Goal: Information Seeking & Learning: Learn about a topic

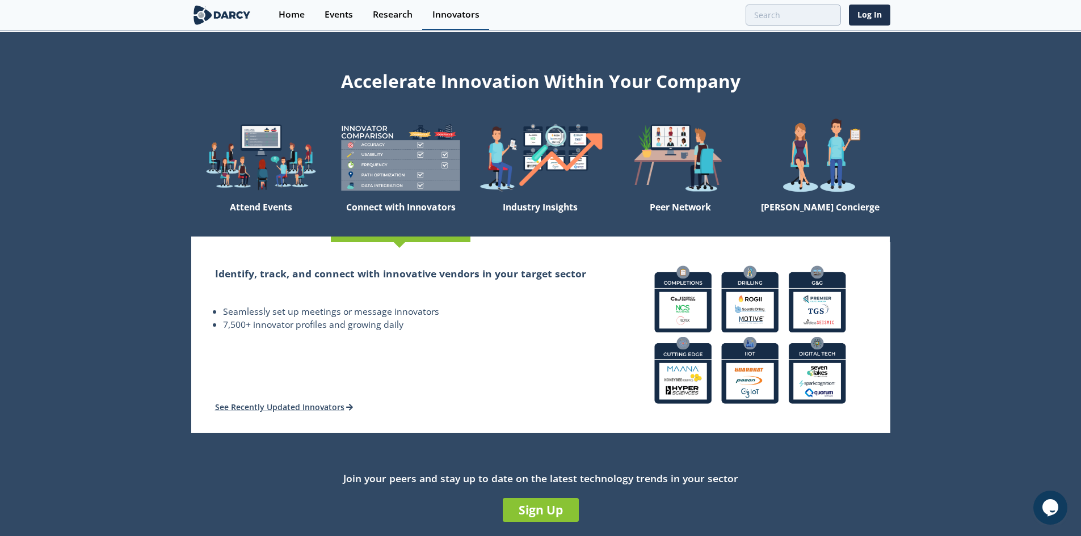
click at [444, 16] on div "Innovators" at bounding box center [455, 14] width 47 height 9
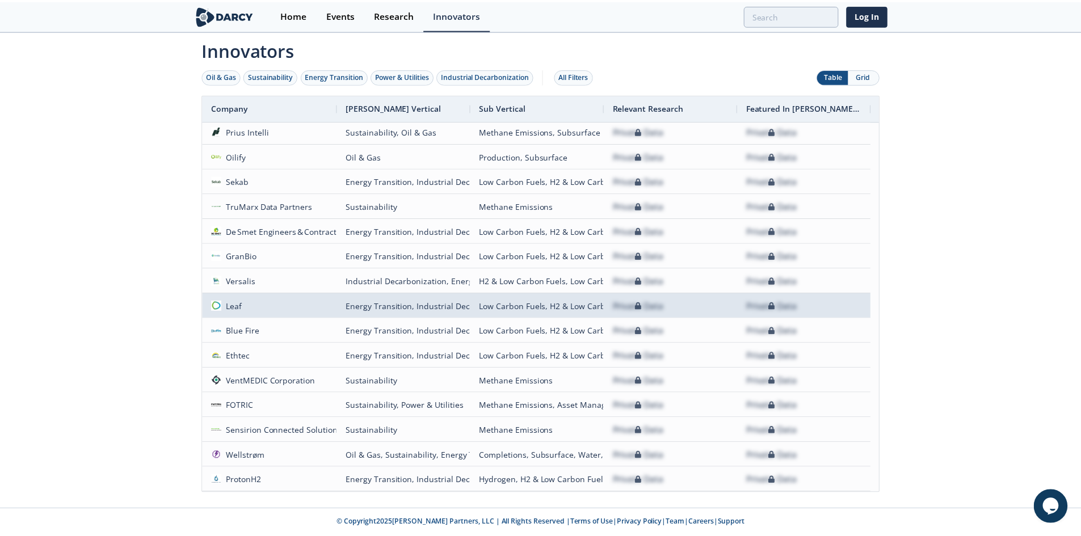
scroll to position [731, 0]
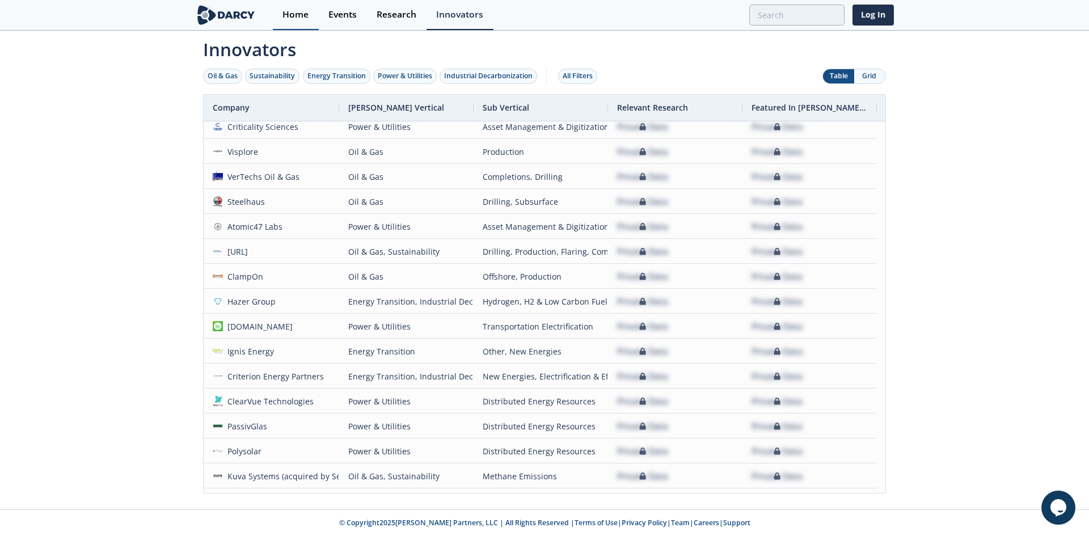
click at [294, 10] on div "Home" at bounding box center [296, 14] width 26 height 9
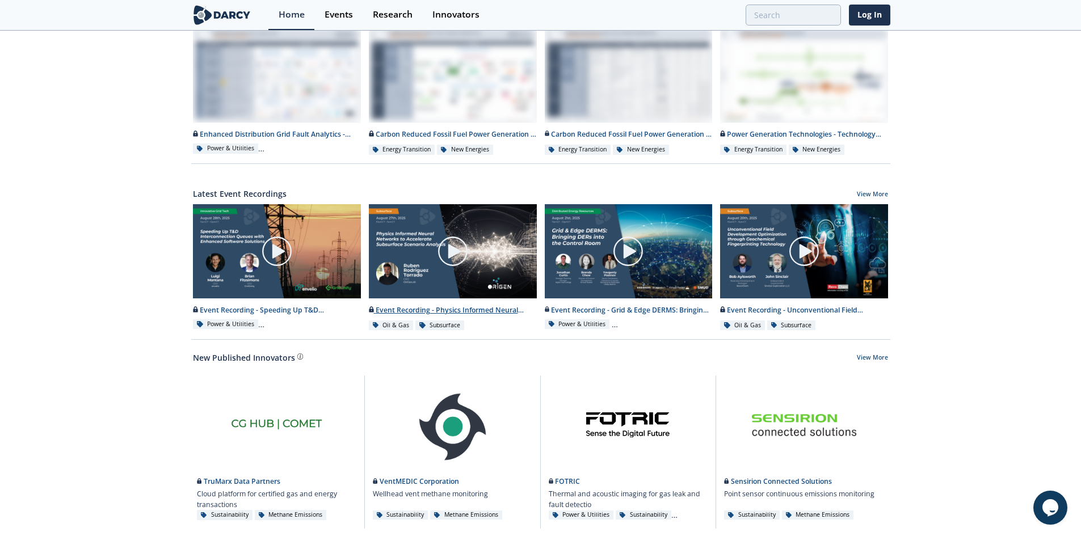
scroll to position [499, 0]
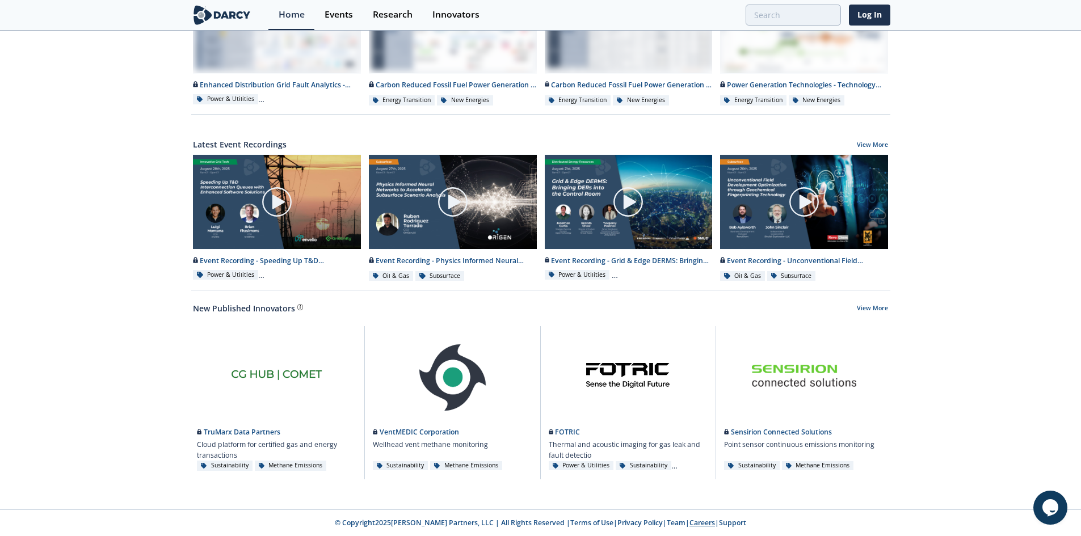
click at [695, 525] on link "Careers" at bounding box center [702, 523] width 26 height 10
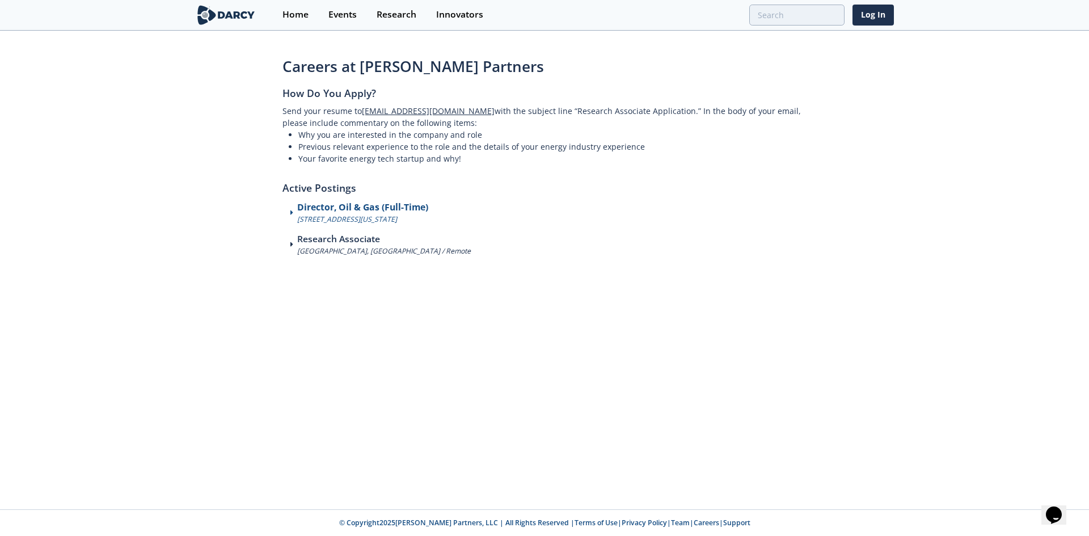
click at [290, 210] on icon at bounding box center [291, 213] width 3 height 8
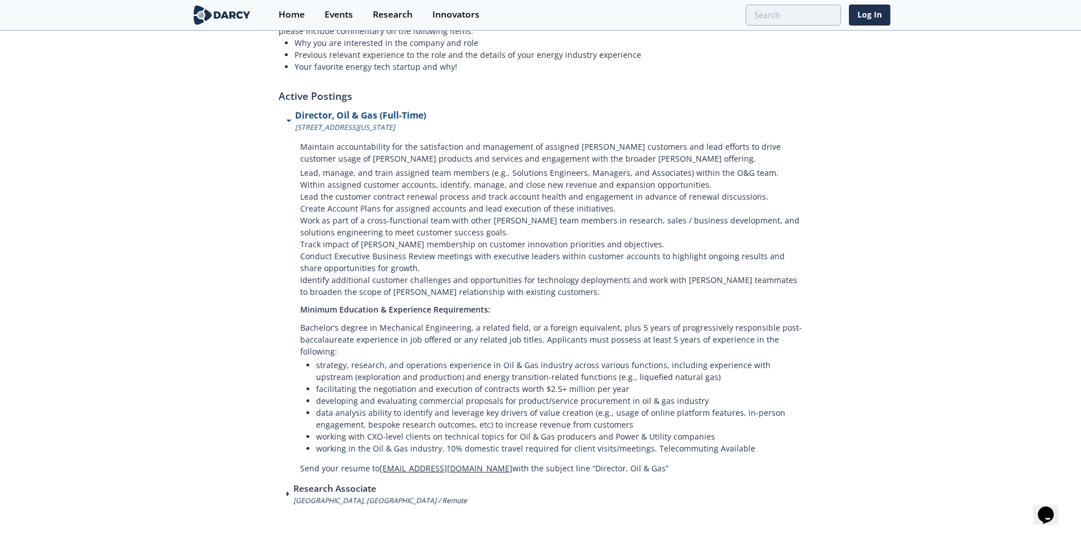
scroll to position [113, 0]
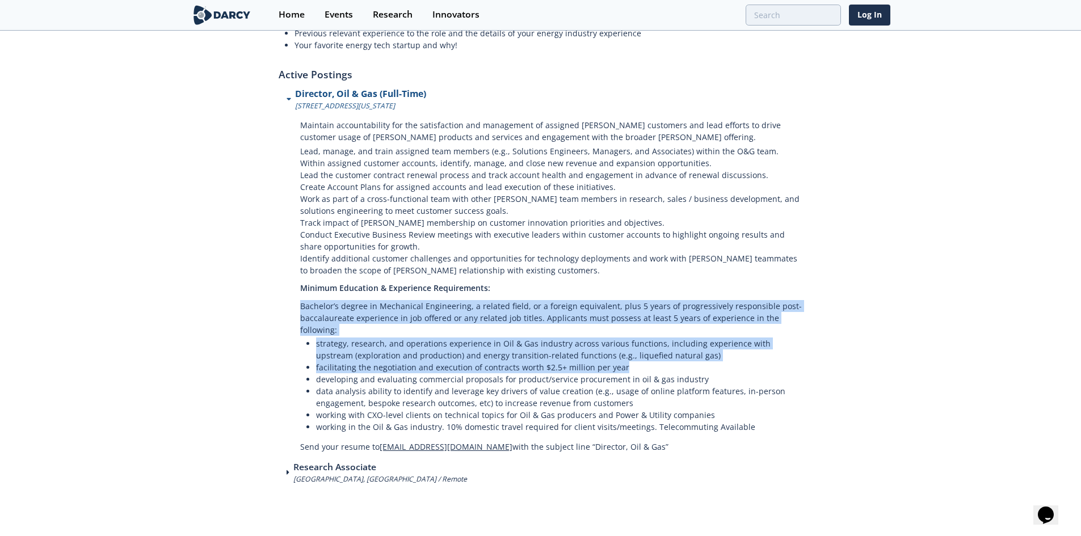
drag, startPoint x: 298, startPoint y: 306, endPoint x: 683, endPoint y: 352, distance: 388.0
click at [683, 352] on div "Maintain accountability for the satisfaction and management of assigned Darcy c…" at bounding box center [541, 282] width 524 height 342
click at [681, 361] on li "facilitating the negotiation and execution of contracts worth $2.5+ million per…" at bounding box center [559, 367] width 487 height 12
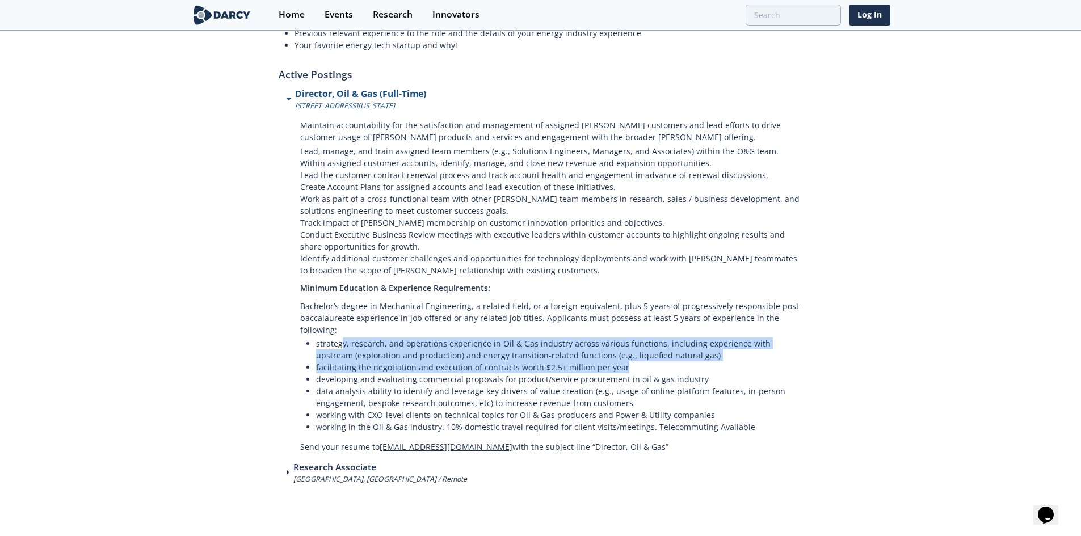
drag, startPoint x: 343, startPoint y: 330, endPoint x: 756, endPoint y: 349, distance: 413.5
click at [756, 349] on ul "strategy, research, and operations experience in Oil & Gas industry across vari…" at bounding box center [551, 385] width 503 height 95
click at [756, 361] on li "facilitating the negotiation and execution of contracts worth $2.5+ million per…" at bounding box center [559, 367] width 487 height 12
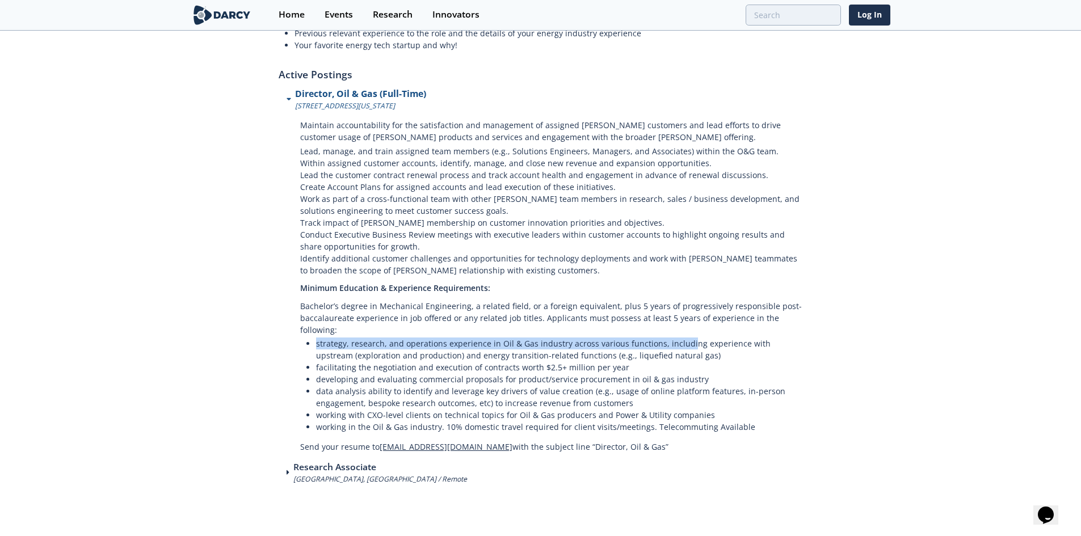
drag, startPoint x: 307, startPoint y: 332, endPoint x: 685, endPoint y: 336, distance: 378.4
click at [685, 338] on li "strategy, research, and operations experience in Oil & Gas industry across vari…" at bounding box center [559, 350] width 487 height 24
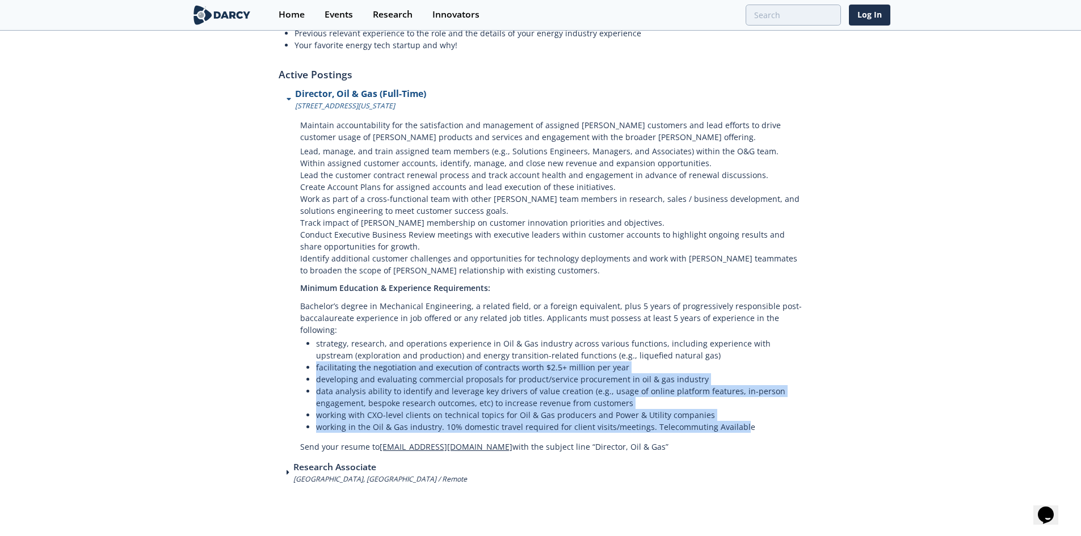
drag, startPoint x: 296, startPoint y: 357, endPoint x: 734, endPoint y: 410, distance: 441.8
click at [734, 410] on div "Maintain accountability for the satisfaction and management of assigned Darcy c…" at bounding box center [541, 282] width 524 height 342
click at [734, 421] on li "working in the Oil & Gas industry. 10% domestic travel required for client visi…" at bounding box center [559, 427] width 487 height 12
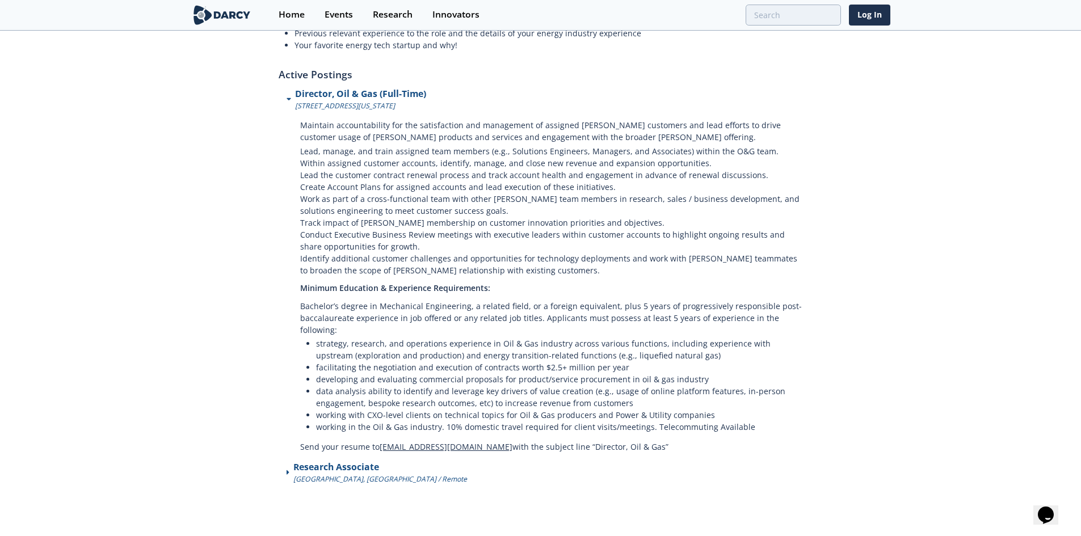
click at [289, 469] on span at bounding box center [290, 473] width 7 height 8
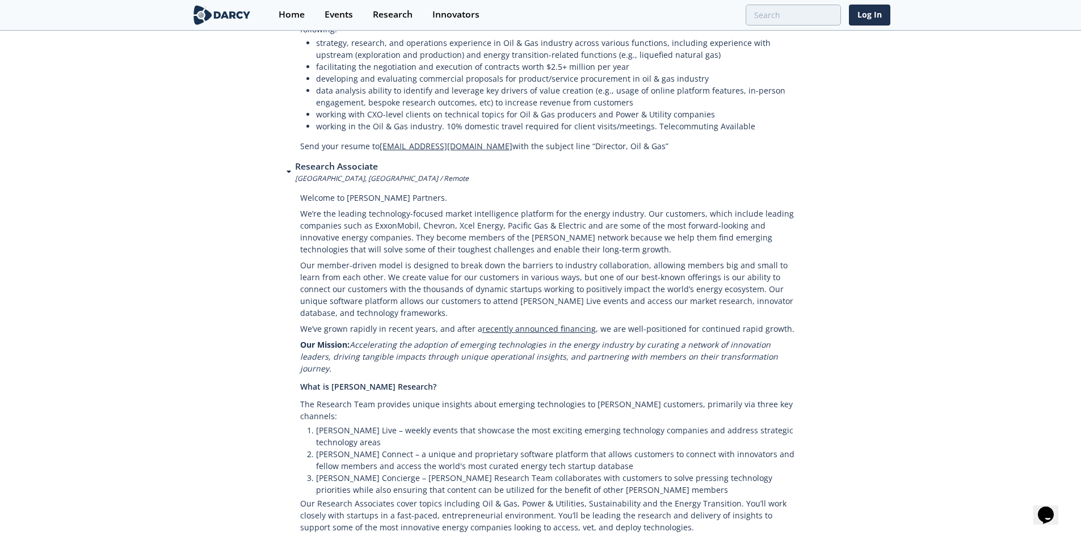
scroll to position [424, 0]
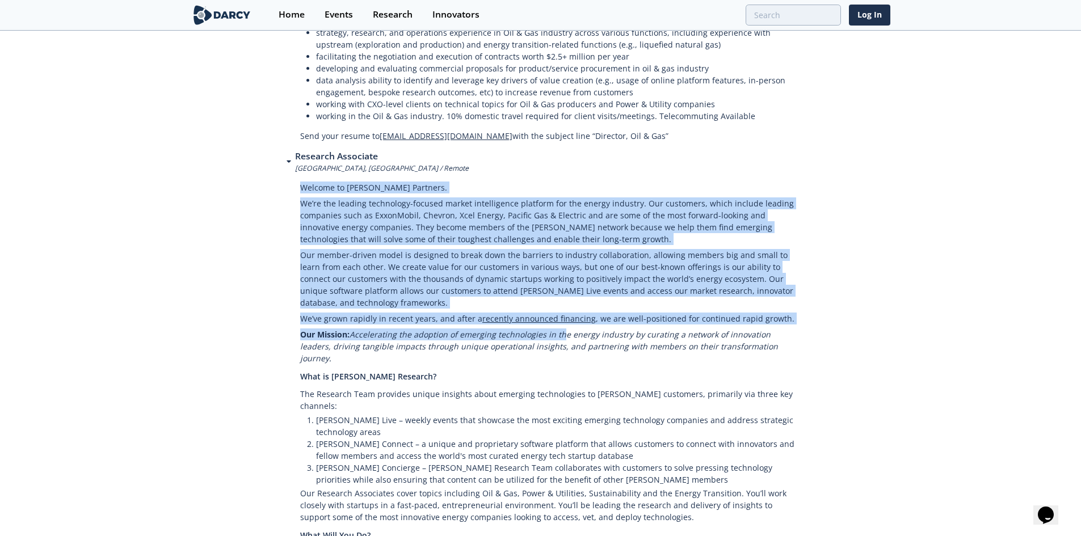
drag, startPoint x: 297, startPoint y: 182, endPoint x: 555, endPoint y: 315, distance: 291.3
click at [555, 315] on div "Welcome to Darcy Partners. We’re the leading technology-focused market intellig…" at bounding box center [541, 528] width 524 height 709
click at [555, 327] on p "Our Mission: Accelerating the adoption of emerging technologies in the energy i…" at bounding box center [551, 347] width 503 height 40
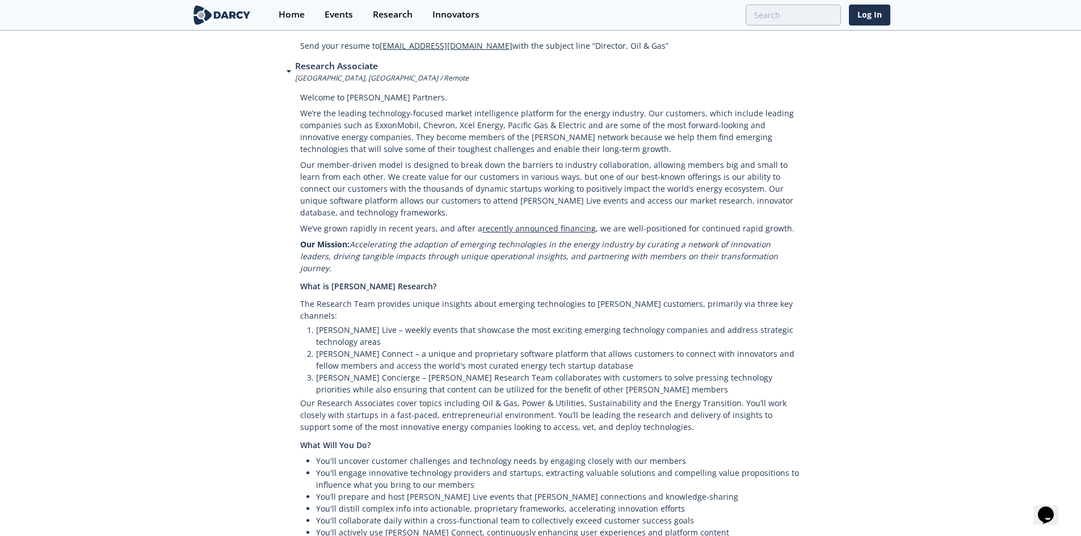
scroll to position [538, 0]
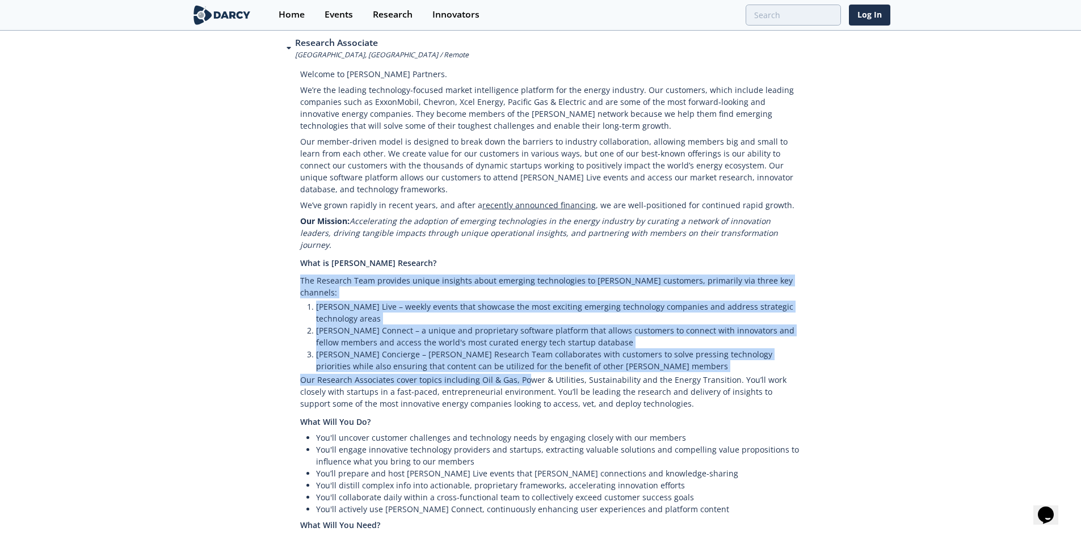
drag, startPoint x: 297, startPoint y: 257, endPoint x: 523, endPoint y: 341, distance: 240.9
click at [523, 341] on div "Welcome to Darcy Partners. We’re the leading technology-focused market intellig…" at bounding box center [541, 414] width 524 height 709
click at [523, 372] on p "Our Research Associates cover topics including Oil & Gas, Power & Utilities, Su…" at bounding box center [551, 392] width 503 height 40
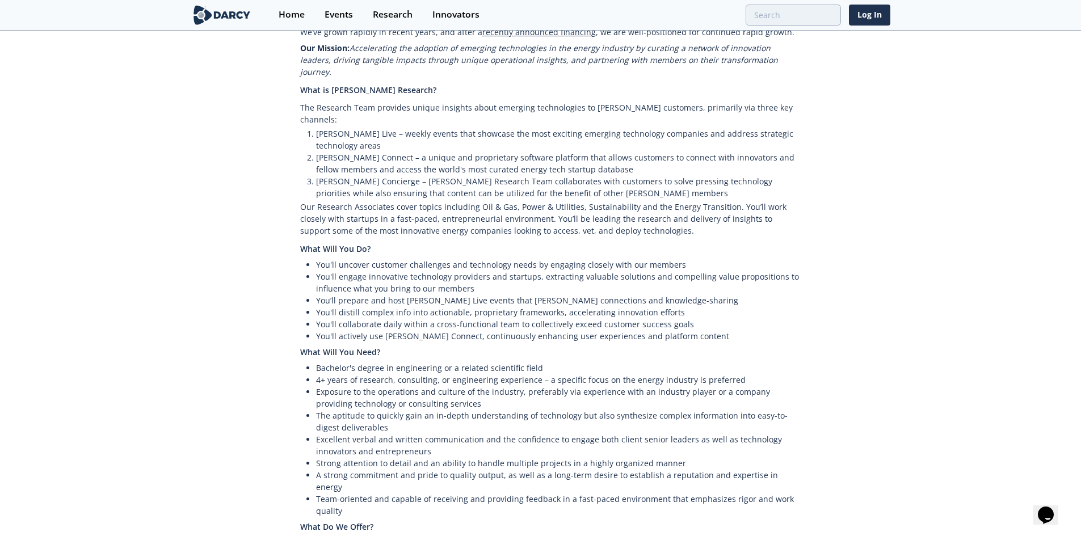
scroll to position [765, 0]
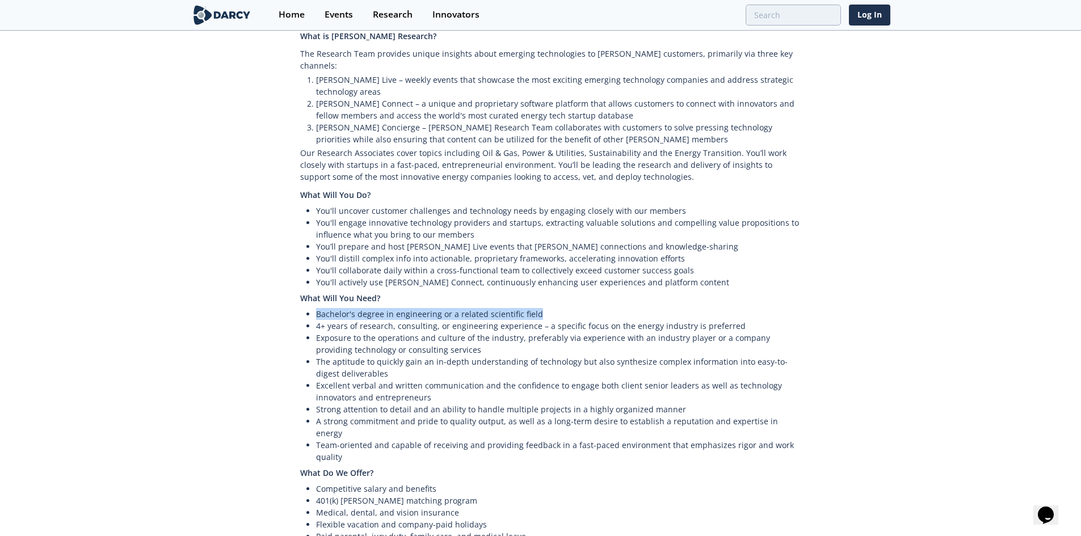
drag, startPoint x: 301, startPoint y: 274, endPoint x: 595, endPoint y: 273, distance: 293.3
click at [595, 308] on ul "Bachelor's degree in engineering or a related scientific field 4+ years of rese…" at bounding box center [551, 385] width 503 height 155
click at [595, 308] on li "Bachelor's degree in engineering or a related scientific field" at bounding box center [559, 314] width 487 height 12
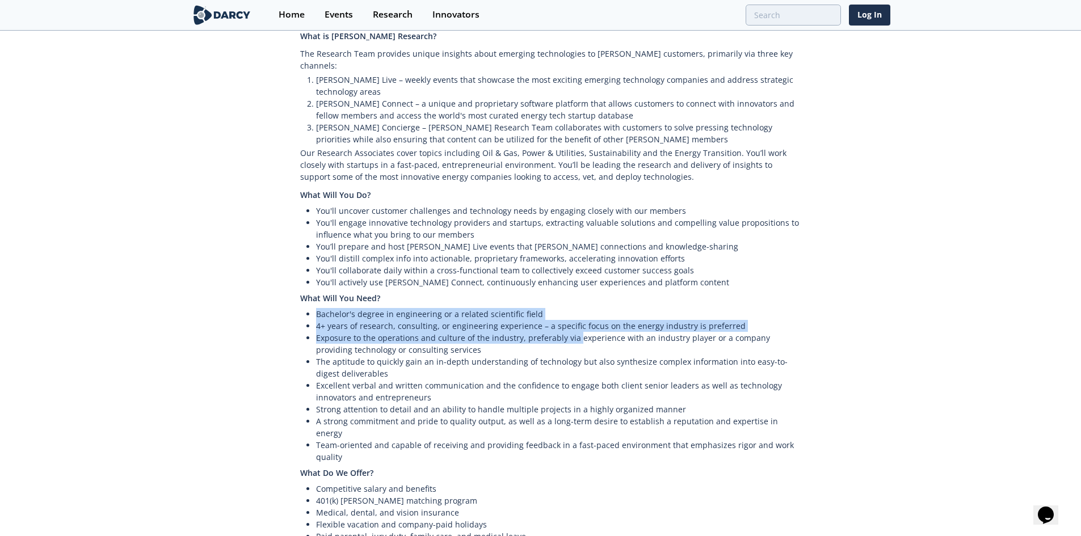
drag, startPoint x: 310, startPoint y: 283, endPoint x: 575, endPoint y: 297, distance: 265.4
click at [575, 308] on ul "Bachelor's degree in engineering or a related scientific field 4+ years of rese…" at bounding box center [551, 385] width 503 height 155
click at [576, 332] on li "Exposure to the operations and culture of the industry, preferably via experien…" at bounding box center [559, 344] width 487 height 24
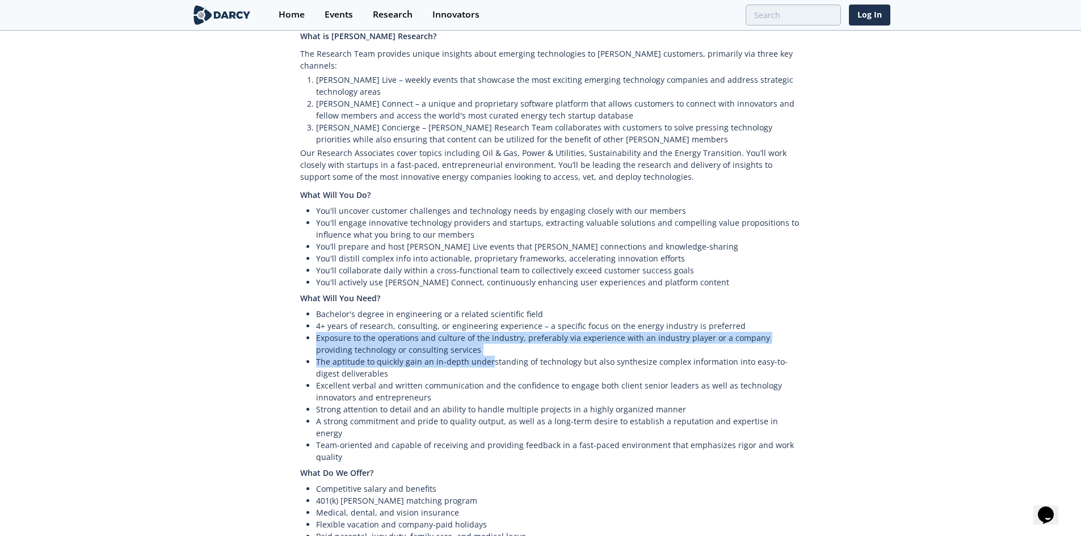
drag, startPoint x: 314, startPoint y: 304, endPoint x: 488, endPoint y: 322, distance: 175.7
click at [488, 322] on ul "Bachelor's degree in engineering or a related scientific field 4+ years of rese…" at bounding box center [551, 385] width 503 height 155
click at [488, 356] on li "The aptitude to quickly gain an in-depth understanding of technology but also s…" at bounding box center [559, 368] width 487 height 24
drag, startPoint x: 455, startPoint y: 297, endPoint x: 702, endPoint y: 315, distance: 247.4
click at [702, 332] on li "Exposure to the operations and culture of the industry, preferably via experien…" at bounding box center [559, 344] width 487 height 24
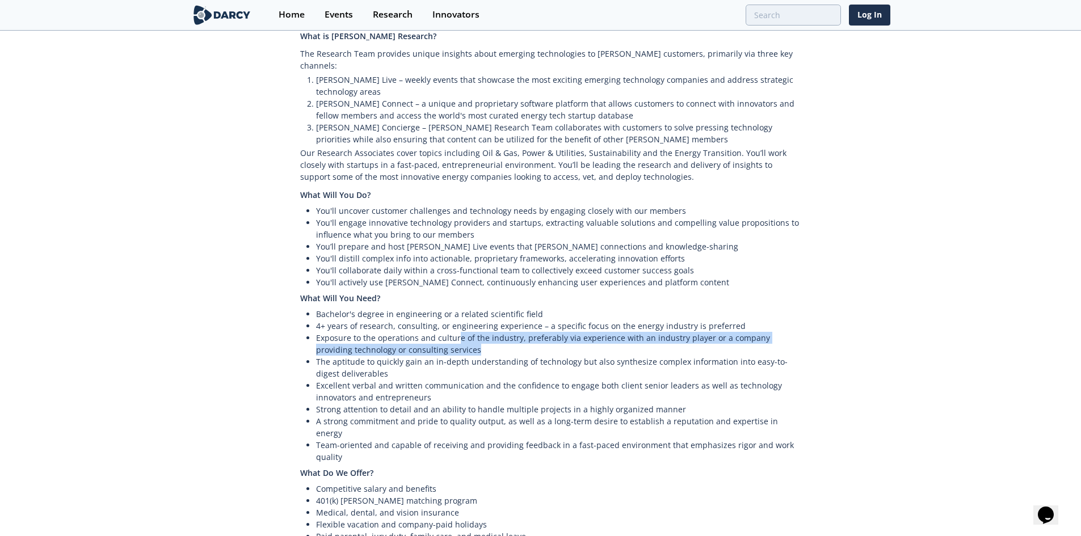
click at [702, 332] on li "Exposure to the operations and culture of the industry, preferably via experien…" at bounding box center [559, 344] width 487 height 24
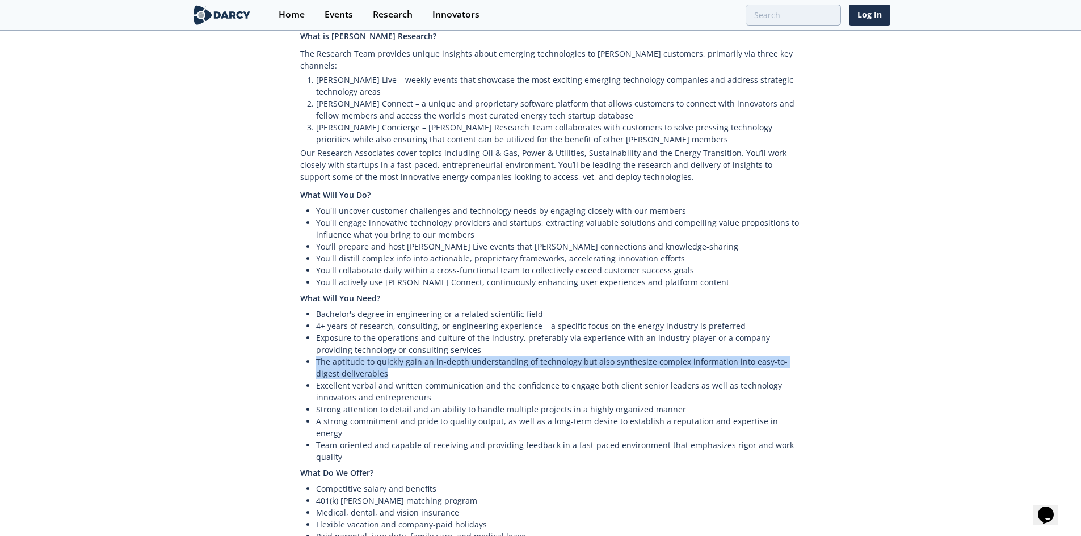
drag, startPoint x: 313, startPoint y: 330, endPoint x: 435, endPoint y: 339, distance: 122.8
click at [435, 339] on ul "Bachelor's degree in engineering or a related scientific field 4+ years of rese…" at bounding box center [551, 385] width 503 height 155
click at [435, 356] on li "The aptitude to quickly gain an in-depth understanding of technology but also s…" at bounding box center [559, 368] width 487 height 24
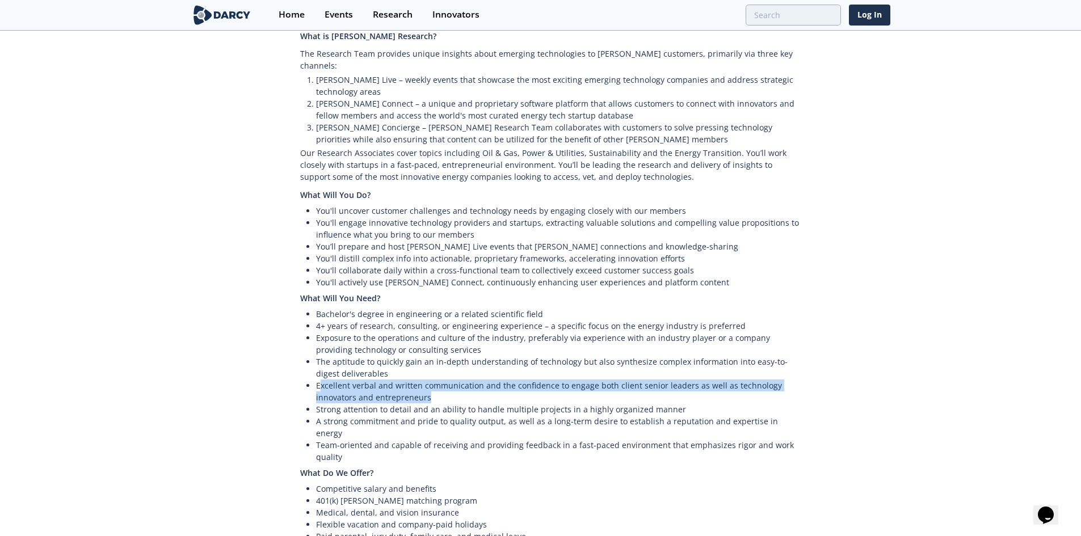
drag, startPoint x: 319, startPoint y: 352, endPoint x: 520, endPoint y: 361, distance: 201.1
click at [520, 380] on li "Excellent verbal and written communication and the confidence to engage both cl…" at bounding box center [559, 392] width 487 height 24
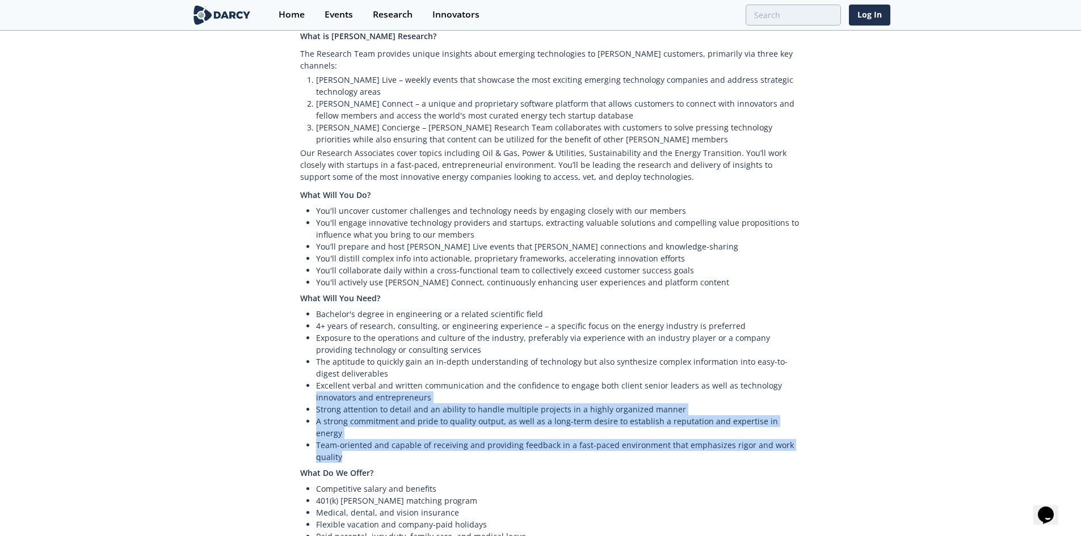
drag, startPoint x: 302, startPoint y: 364, endPoint x: 713, endPoint y: 410, distance: 413.9
click at [713, 410] on div "Welcome to Darcy Partners. We’re the leading technology-focused market intellig…" at bounding box center [541, 187] width 524 height 709
click at [713, 439] on li "Team-oriented and capable of receiving and providing feedback in a fast-paced e…" at bounding box center [559, 451] width 487 height 24
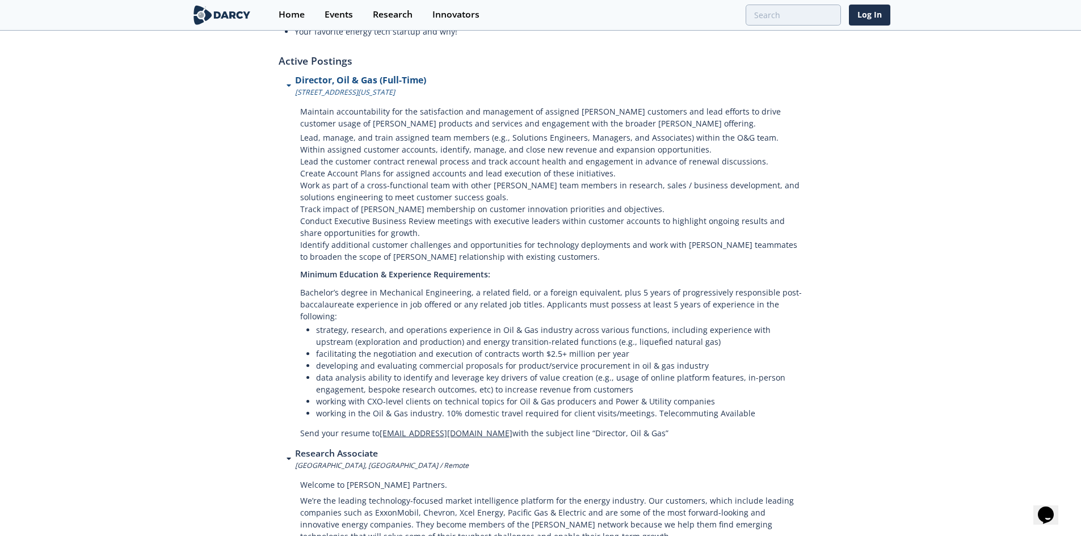
scroll to position [0, 0]
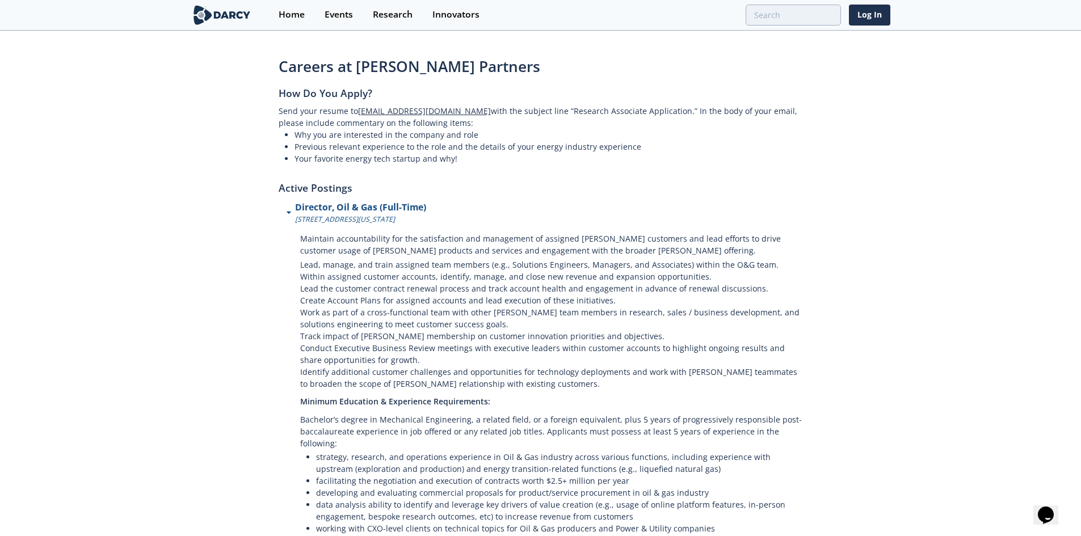
click at [291, 212] on icon at bounding box center [289, 213] width 5 height 8
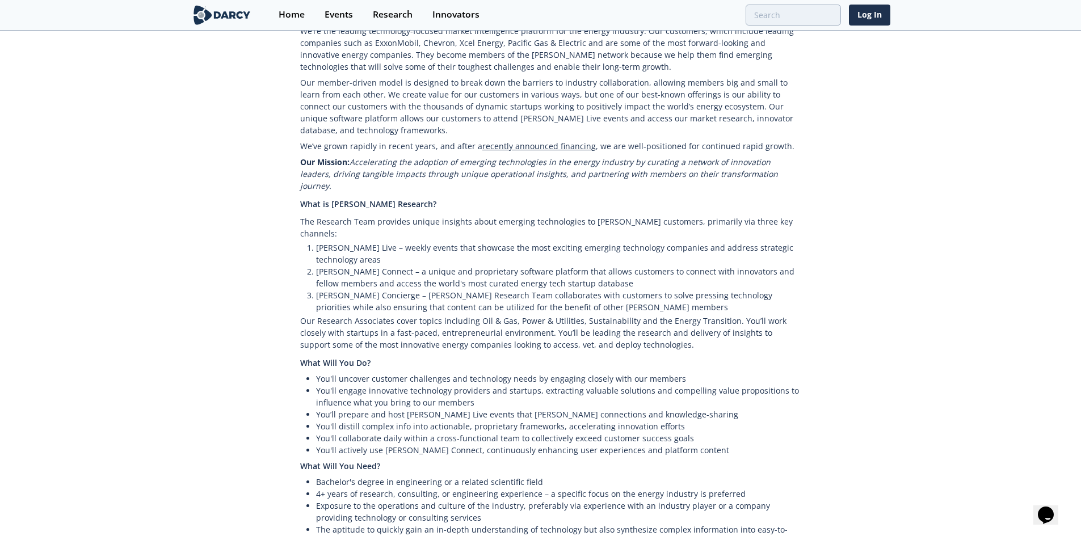
scroll to position [284, 0]
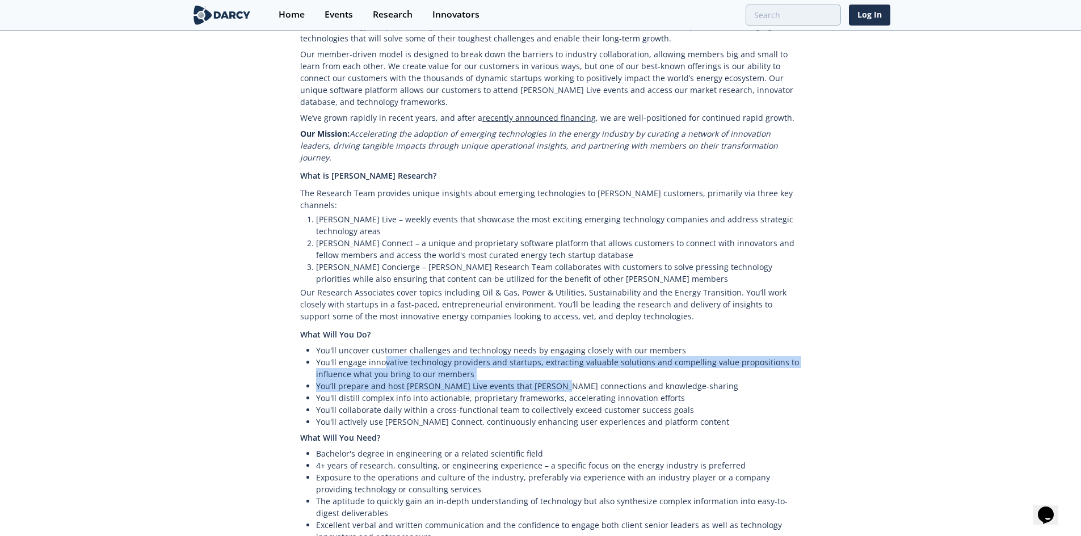
drag, startPoint x: 382, startPoint y: 332, endPoint x: 547, endPoint y: 367, distance: 168.7
click at [547, 367] on ul "You'll uncover customer challenges and technology needs by engaging closely wit…" at bounding box center [551, 385] width 503 height 83
click at [547, 380] on li "You’ll prepare and host Darcy Live events that foster connections and knowledge…" at bounding box center [559, 386] width 487 height 12
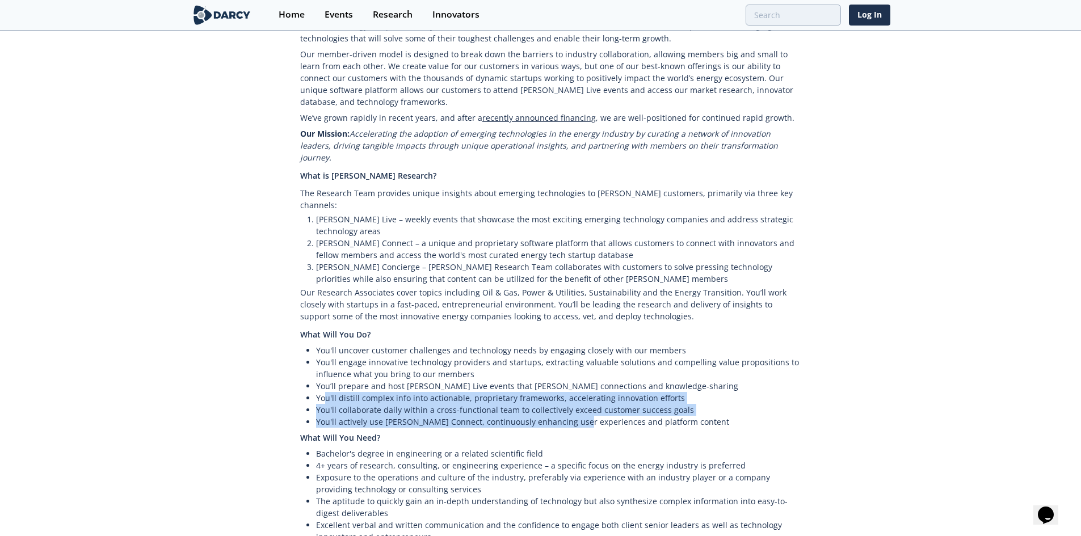
drag, startPoint x: 327, startPoint y: 369, endPoint x: 573, endPoint y: 398, distance: 247.3
click at [573, 398] on ul "You'll uncover customer challenges and technology needs by engaging closely wit…" at bounding box center [551, 385] width 503 height 83
click at [573, 416] on li "You'll actively use Darcy Connect, continuously enhancing user experiences and …" at bounding box center [559, 422] width 487 height 12
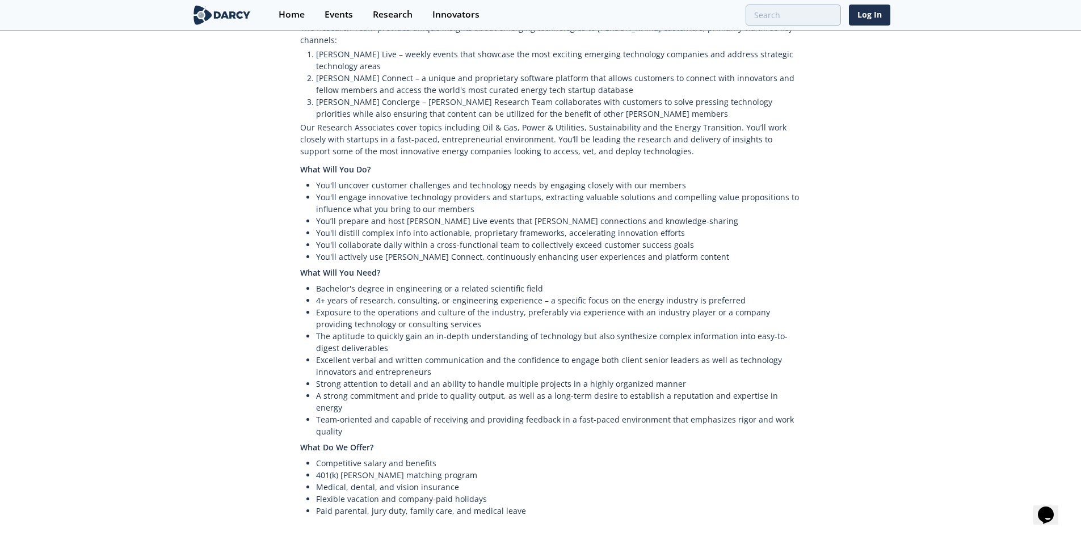
scroll to position [454, 0]
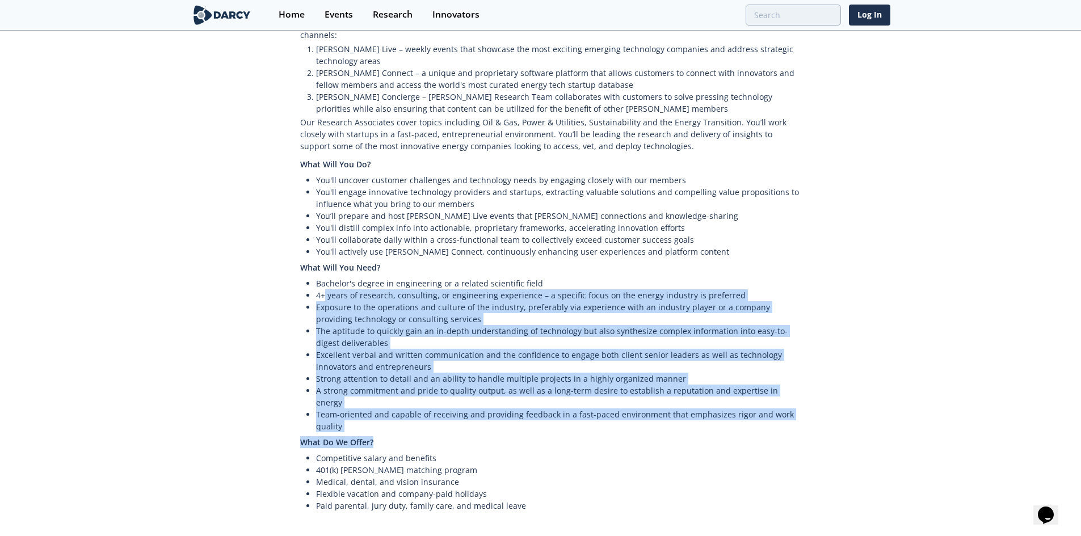
drag, startPoint x: 323, startPoint y: 276, endPoint x: 537, endPoint y: 406, distance: 249.8
click at [536, 406] on div "Welcome to Darcy Partners. We’re the leading technology-focused market intellig…" at bounding box center [541, 157] width 524 height 709
click at [537, 432] on h4 "What Do We Offer?" at bounding box center [551, 442] width 503 height 20
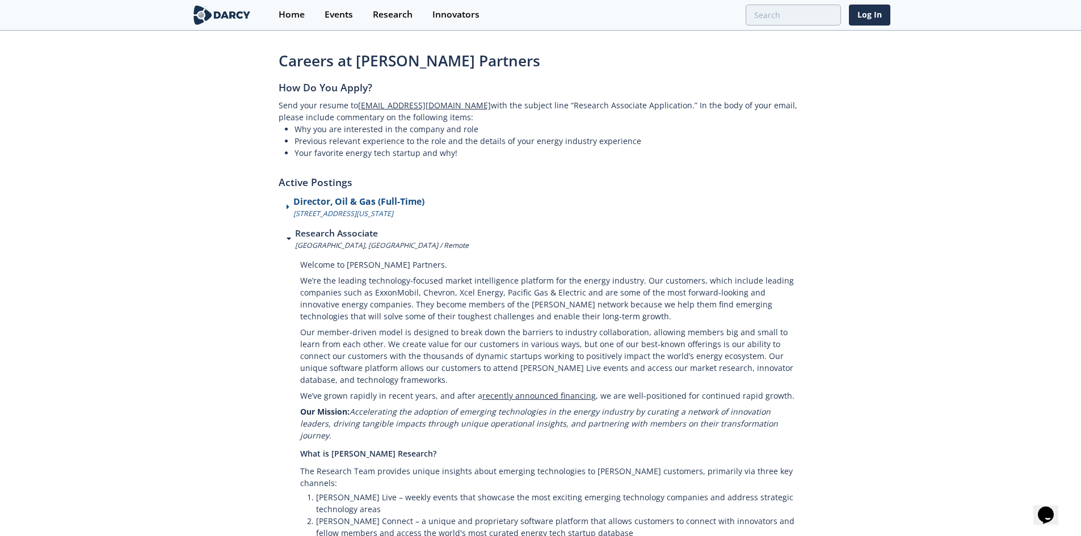
scroll to position [0, 0]
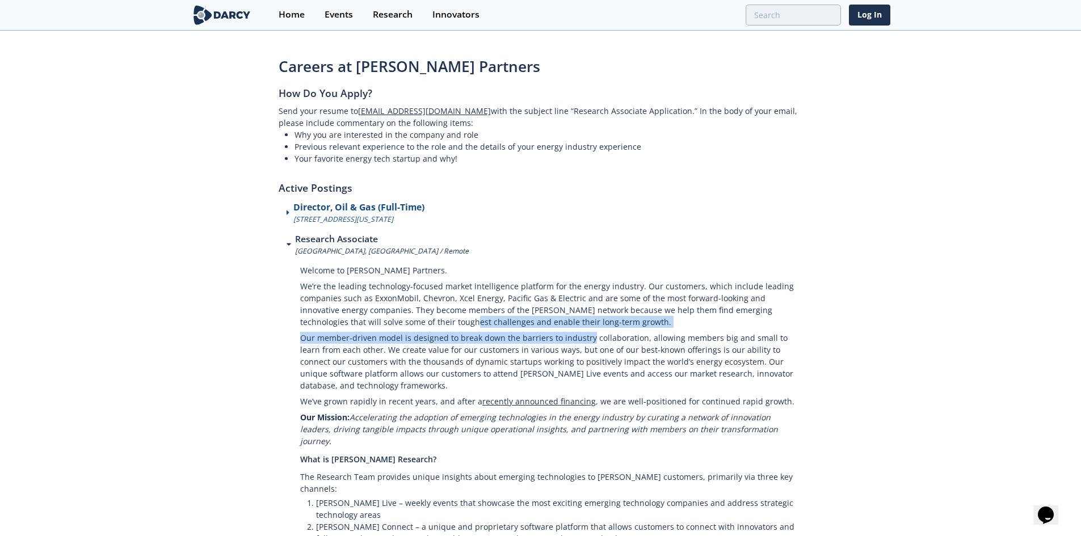
drag, startPoint x: 397, startPoint y: 321, endPoint x: 586, endPoint y: 338, distance: 189.7
click at [586, 338] on p "Our member-driven model is designed to break down the barriers to industry coll…" at bounding box center [551, 362] width 503 height 64
drag, startPoint x: 305, startPoint y: 328, endPoint x: 616, endPoint y: 331, distance: 311.5
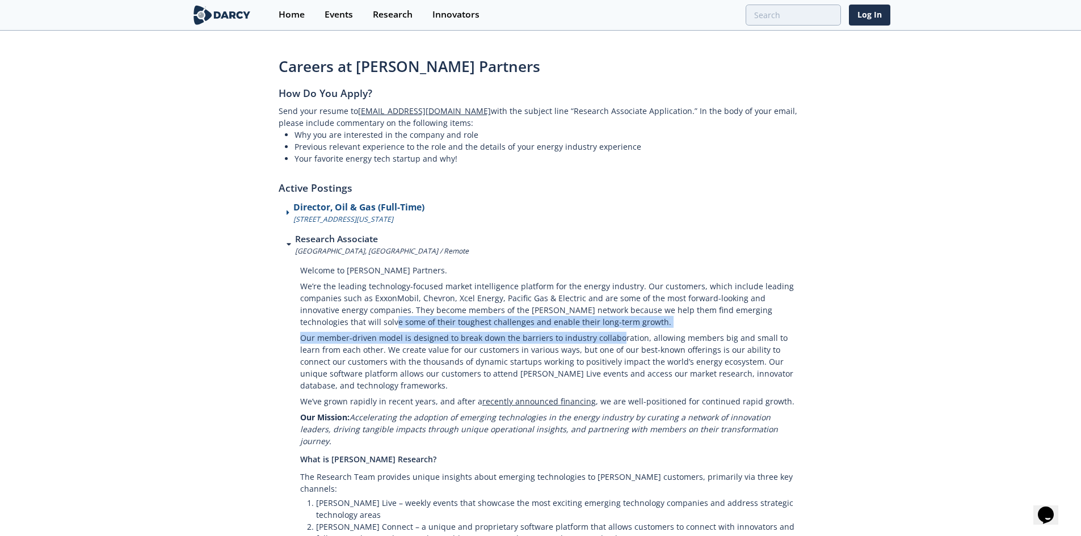
click at [616, 331] on p "Our member-driven model is designed to break down the barriers to industry coll…" at bounding box center [551, 362] width 503 height 64
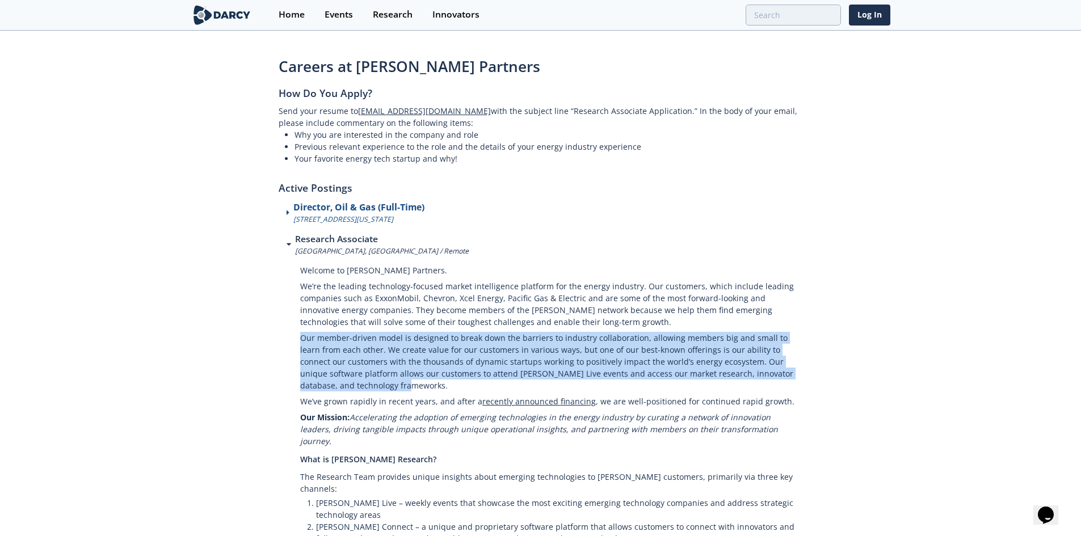
drag, startPoint x: 299, startPoint y: 340, endPoint x: 432, endPoint y: 387, distance: 141.2
click at [432, 387] on p "Our member-driven model is designed to break down the barriers to industry coll…" at bounding box center [551, 362] width 503 height 64
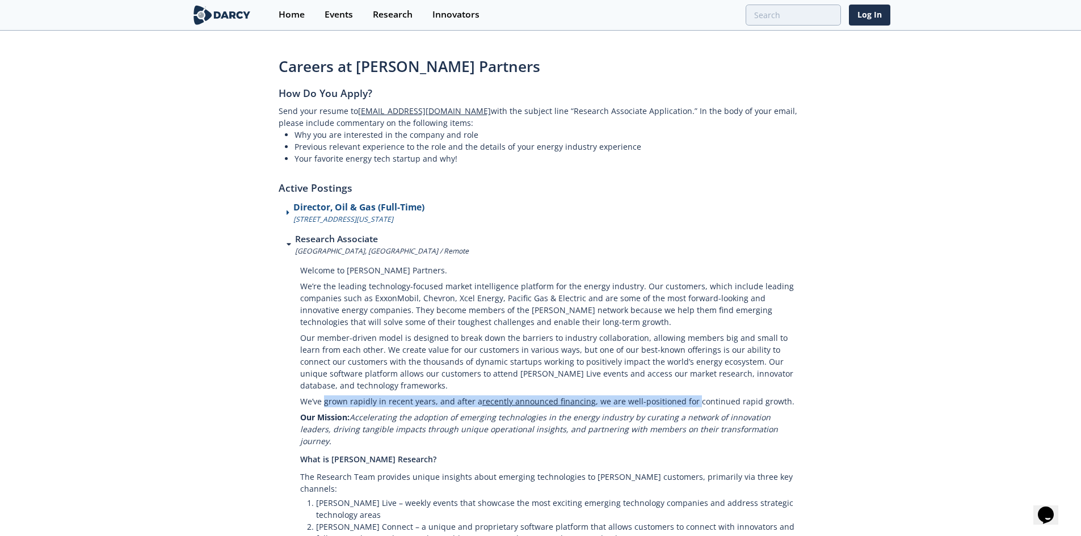
drag, startPoint x: 323, startPoint y: 394, endPoint x: 690, endPoint y: 400, distance: 367.1
click at [690, 400] on p "We’ve grown rapidly in recent years, and after a recently announced financing ,…" at bounding box center [551, 402] width 503 height 16
drag, startPoint x: 752, startPoint y: 390, endPoint x: 786, endPoint y: 427, distance: 50.2
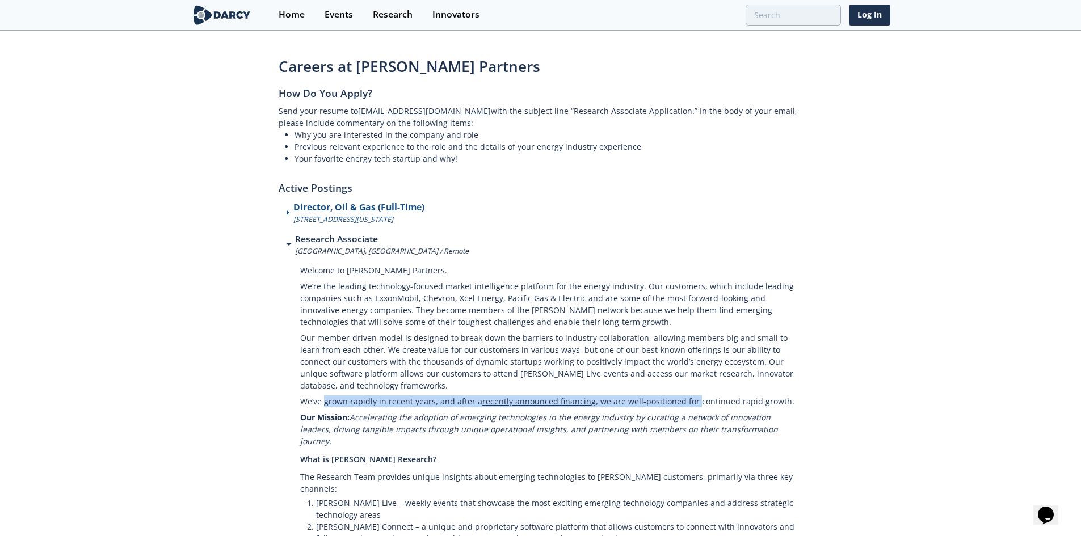
click at [786, 427] on p "Our Mission: Accelerating the adoption of emerging technologies in the energy i…" at bounding box center [551, 430] width 503 height 40
